Goal: Information Seeking & Learning: Compare options

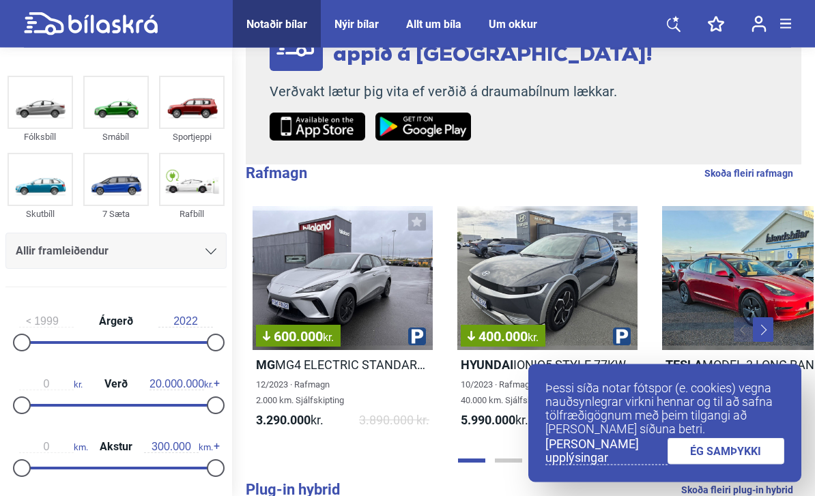
scroll to position [236, 0]
click at [723, 465] on link "ÉG SAMÞYKKI" at bounding box center [725, 451] width 117 height 27
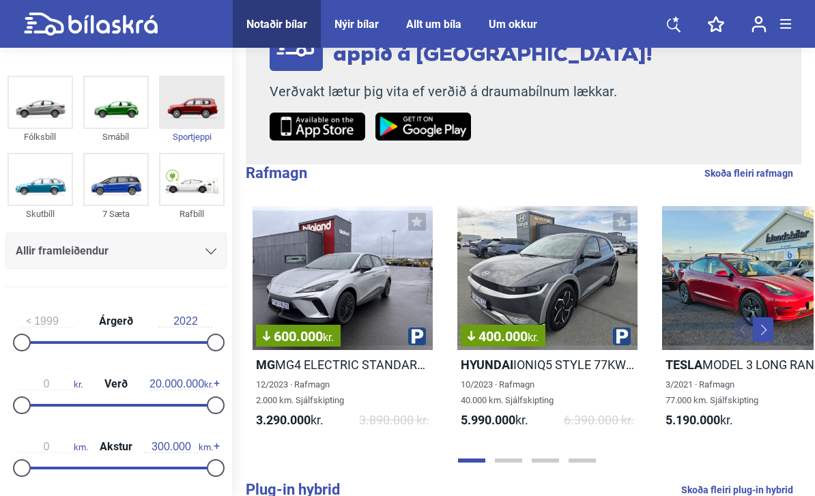
click at [197, 110] on img at bounding box center [191, 102] width 63 height 50
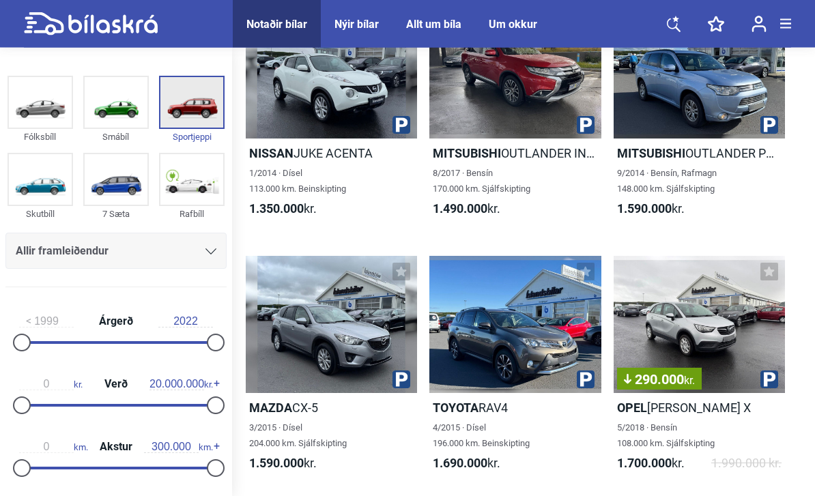
scroll to position [641, 0]
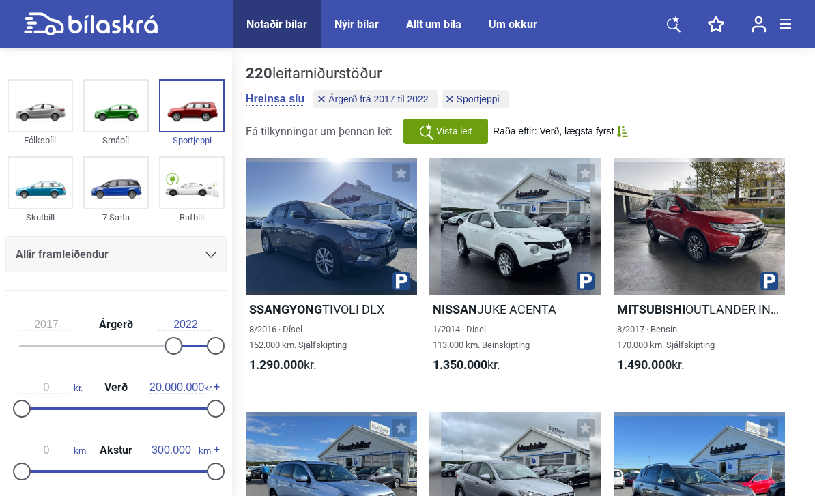
click at [144, 347] on div at bounding box center [116, 346] width 194 height 3
type input "2021"
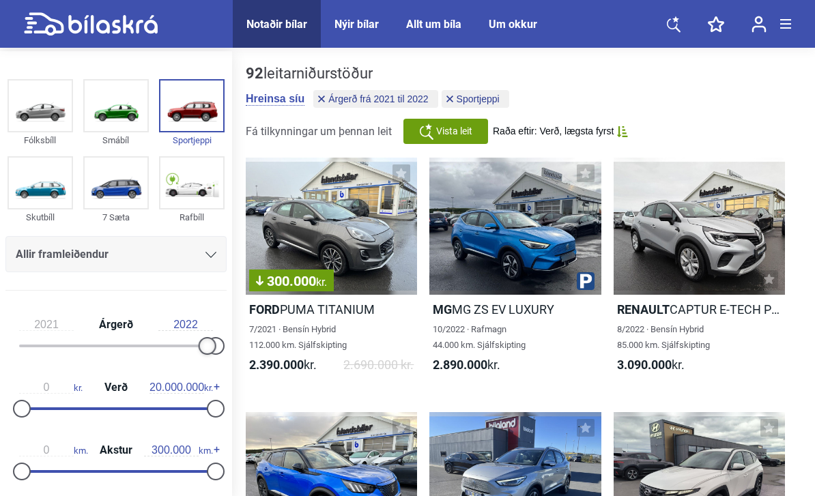
click at [216, 349] on div at bounding box center [216, 346] width 18 height 18
click at [38, 410] on div at bounding box center [116, 408] width 194 height 3
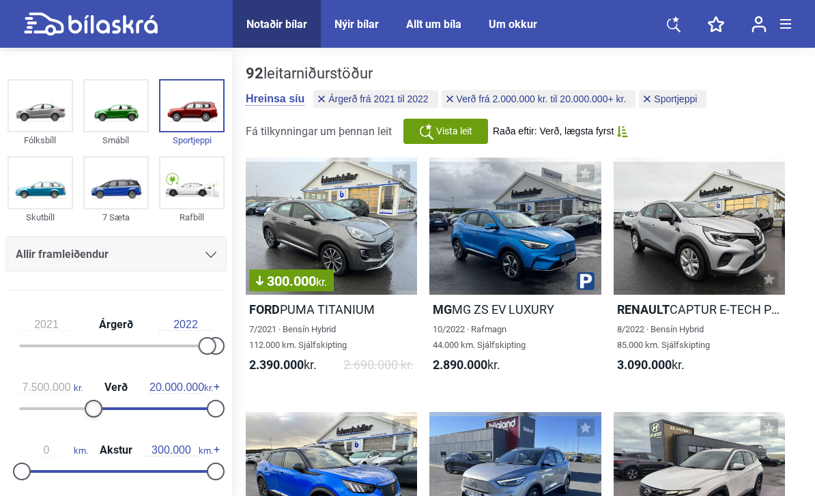
type input "7.600.000"
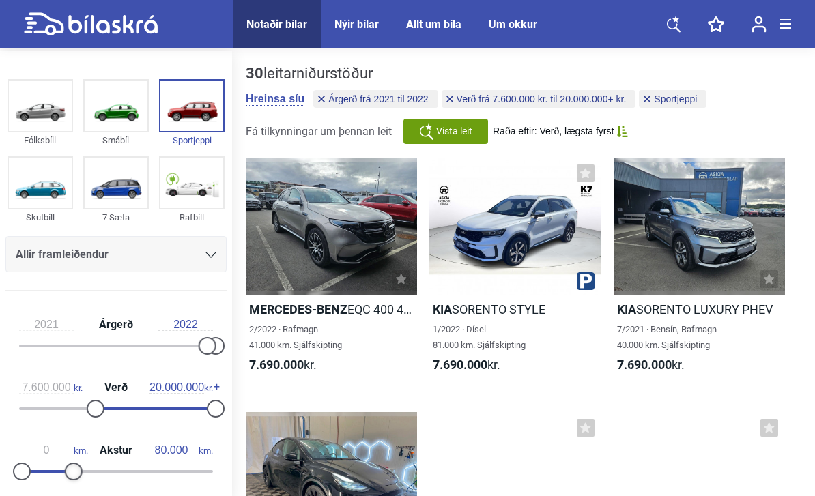
type input "70.000"
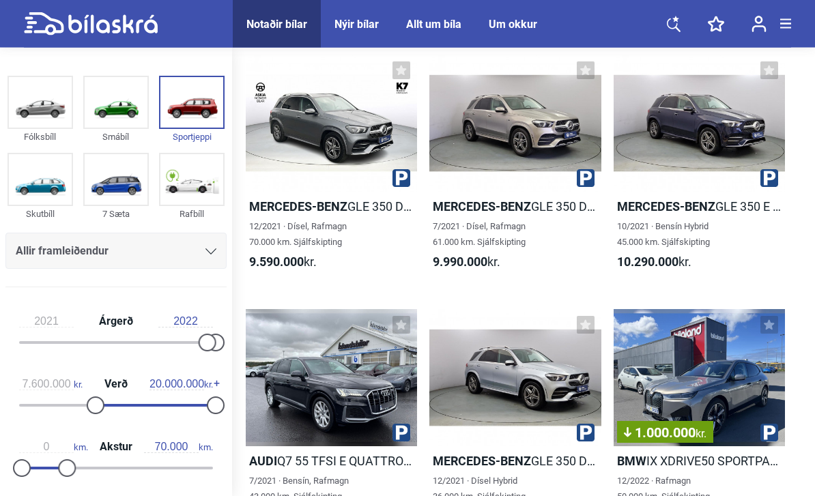
scroll to position [1142, 0]
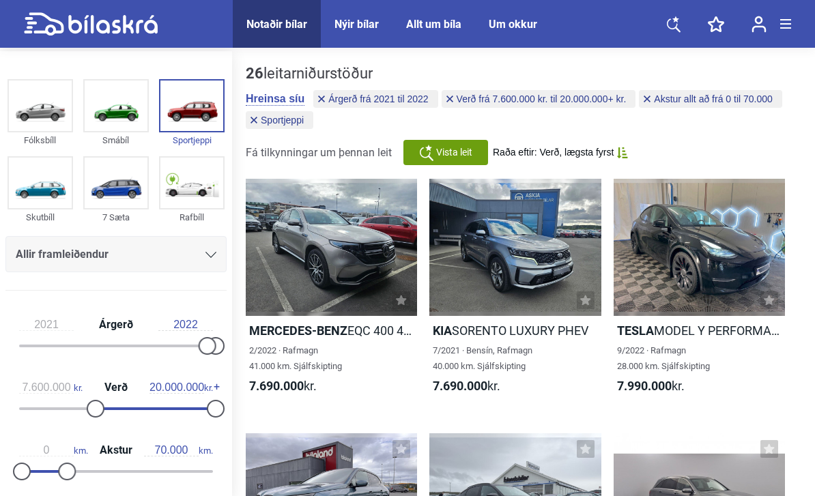
type input "0"
type input "300.000"
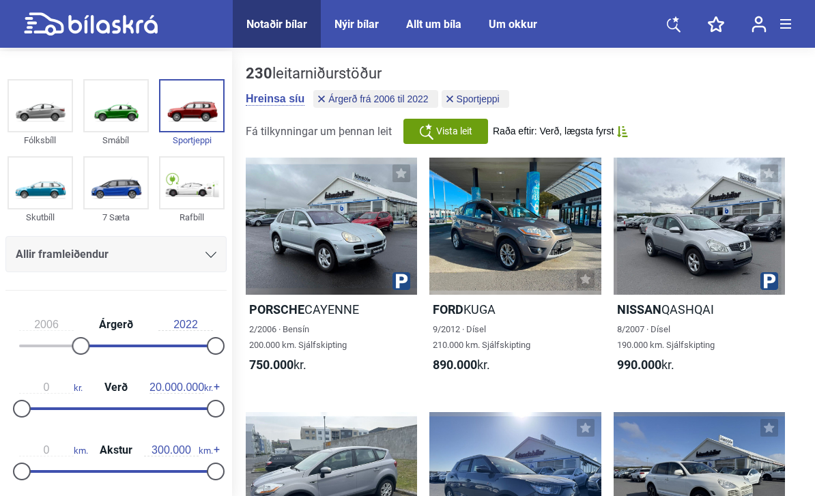
type input "1999"
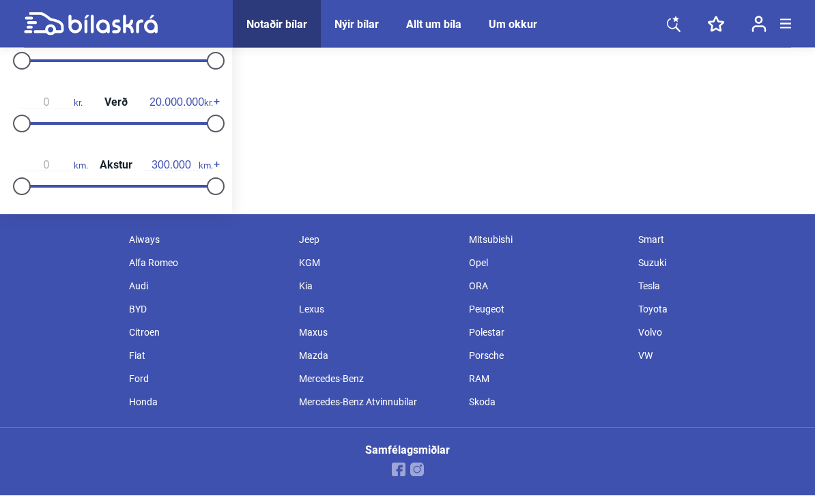
scroll to position [236, 0]
